Goal: Entertainment & Leisure: Browse casually

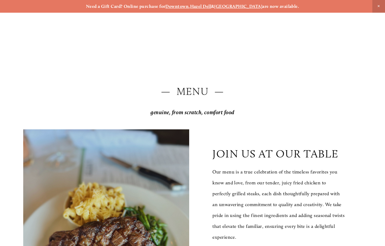
scroll to position [574, 0]
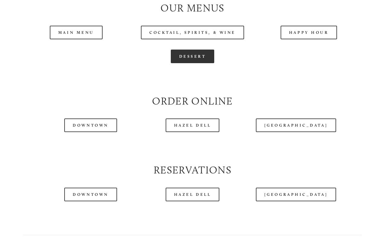
click at [195, 63] on link "Dessert" at bounding box center [193, 57] width 44 height 14
click at [338, 89] on div at bounding box center [192, 78] width 349 height 21
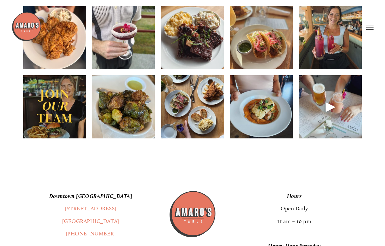
scroll to position [785, 0]
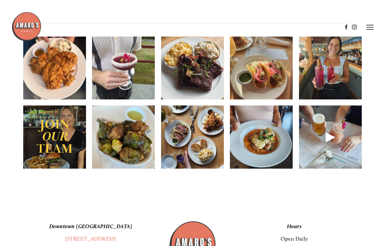
click at [192, 77] on img at bounding box center [192, 68] width 63 height 84
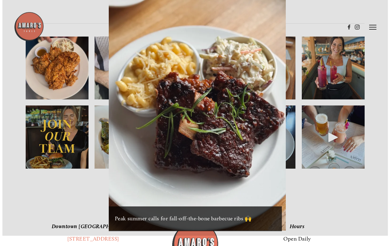
scroll to position [775, 0]
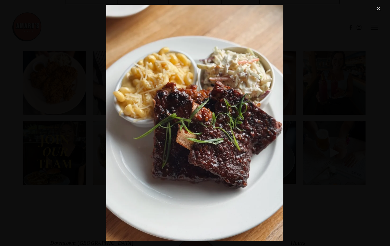
click at [381, 8] on link "Close" at bounding box center [378, 8] width 7 height 7
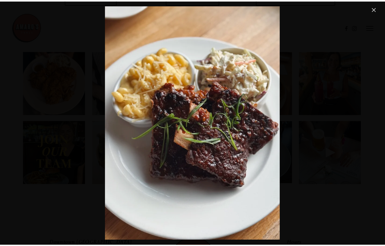
scroll to position [785, 0]
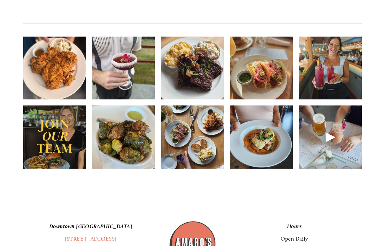
click at [202, 76] on img at bounding box center [192, 68] width 63 height 84
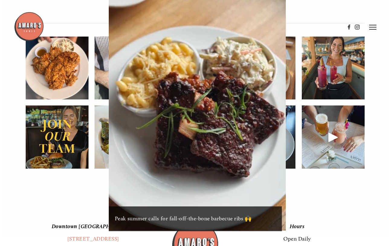
scroll to position [775, 0]
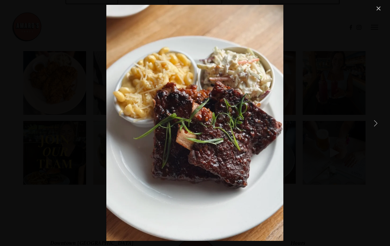
click at [378, 121] on link "Next Item" at bounding box center [375, 122] width 13 height 13
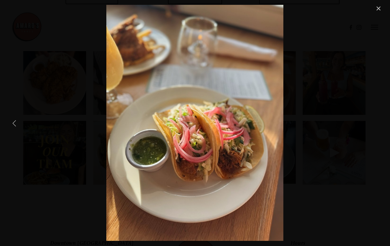
click at [18, 124] on link "Previous Item" at bounding box center [14, 122] width 13 height 13
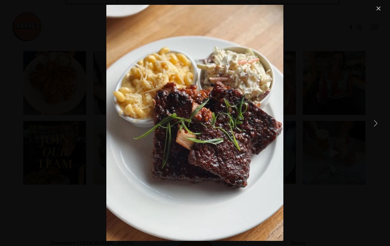
click at [375, 122] on link "Next Item" at bounding box center [375, 122] width 13 height 13
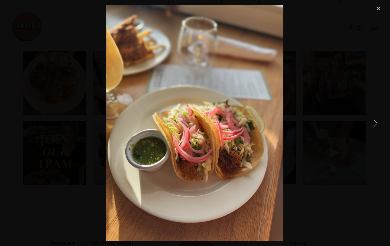
click at [375, 122] on link "Next Item" at bounding box center [375, 122] width 13 height 13
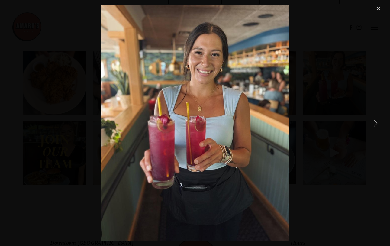
click at [375, 122] on link "Next Item" at bounding box center [375, 122] width 13 height 13
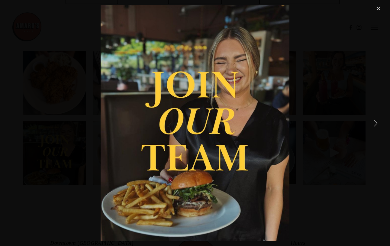
click at [375, 122] on link "Next Item" at bounding box center [375, 122] width 13 height 13
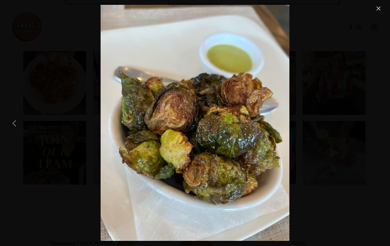
click at [12, 126] on link "Previous Item" at bounding box center [14, 122] width 13 height 13
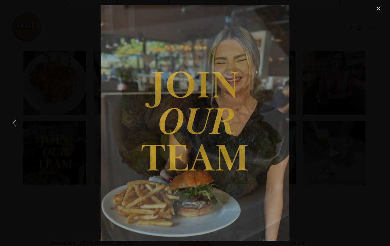
click at [13, 126] on link "Previous Item" at bounding box center [14, 122] width 13 height 13
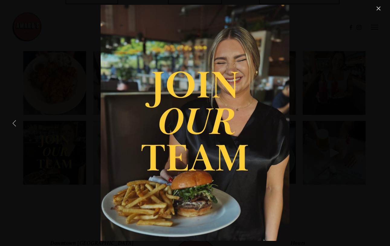
click at [14, 124] on link "Previous Item" at bounding box center [14, 122] width 13 height 13
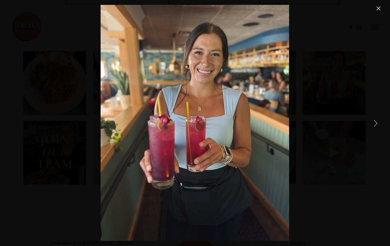
click at [376, 124] on link "Next Item" at bounding box center [375, 122] width 13 height 13
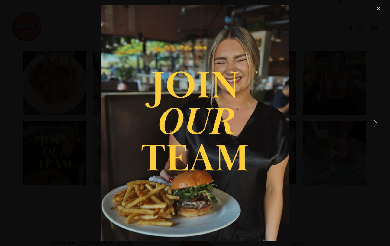
click at [376, 124] on link "Next Item" at bounding box center [375, 122] width 13 height 13
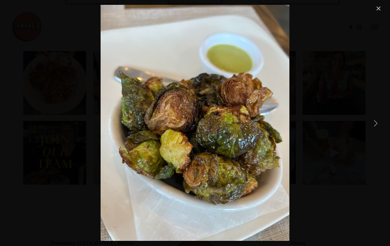
click at [376, 124] on link "Next Item" at bounding box center [375, 122] width 13 height 13
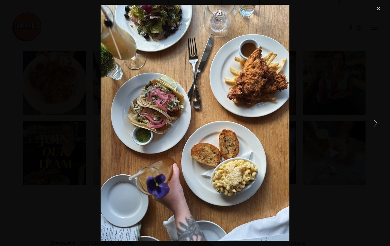
click at [376, 124] on link "Next Item" at bounding box center [375, 122] width 13 height 13
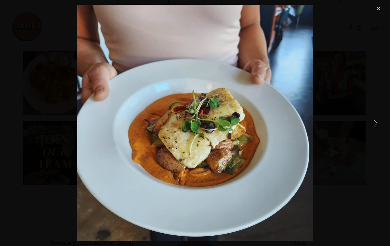
click at [376, 124] on link "Next Item" at bounding box center [375, 122] width 13 height 13
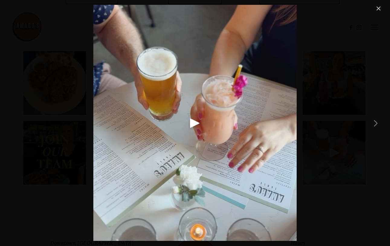
click at [376, 124] on link "Next Item" at bounding box center [375, 122] width 13 height 13
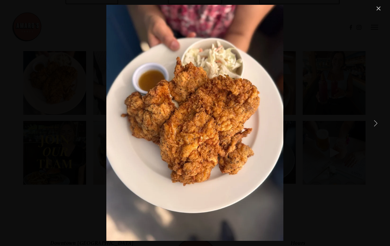
click at [376, 124] on link "Next Item" at bounding box center [375, 122] width 13 height 13
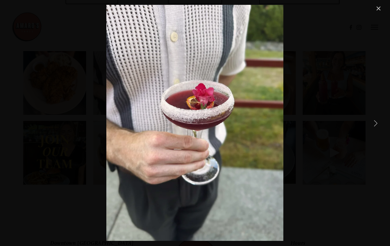
click at [376, 124] on link "Next Item" at bounding box center [375, 122] width 13 height 13
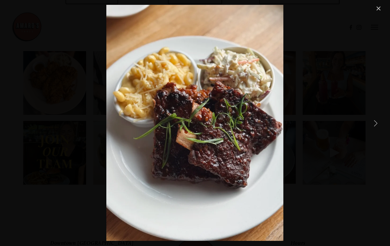
click at [376, 124] on link "Next Item" at bounding box center [375, 122] width 13 height 13
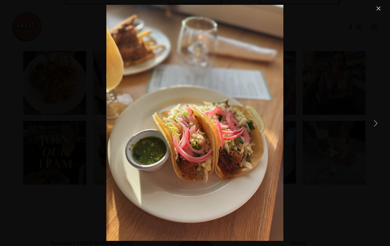
click at [376, 124] on link "Next Item" at bounding box center [375, 122] width 13 height 13
click at [378, 8] on link "Close" at bounding box center [378, 8] width 7 height 7
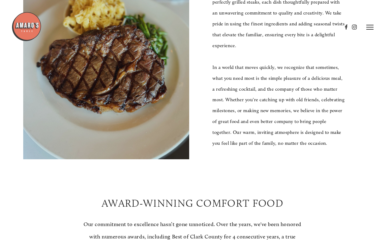
scroll to position [91, 0]
